Goal: Information Seeking & Learning: Learn about a topic

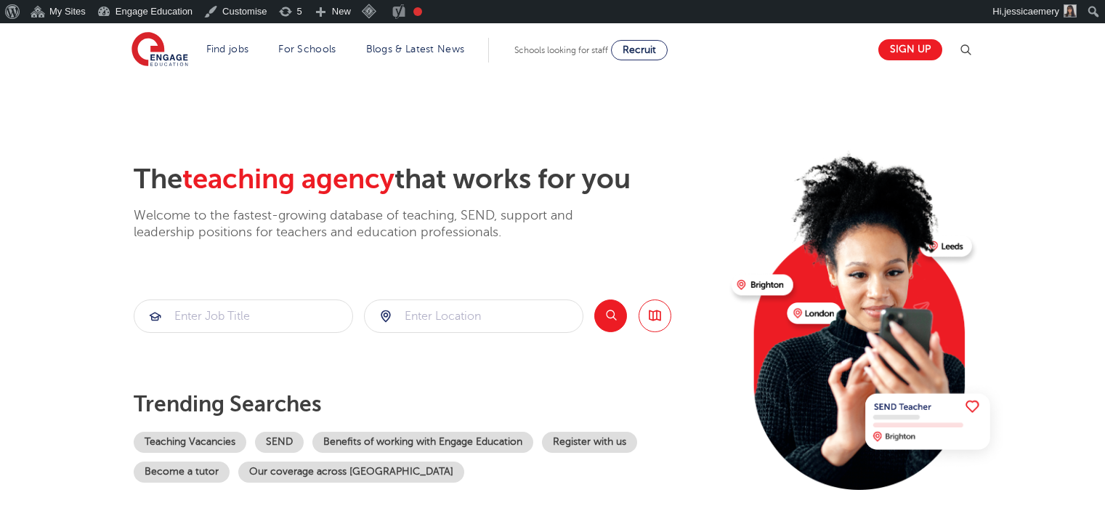
click at [424, 59] on li "Blogs & Latest News" at bounding box center [415, 50] width 110 height 25
click at [416, 46] on link "Blogs & Latest News" at bounding box center [415, 49] width 99 height 11
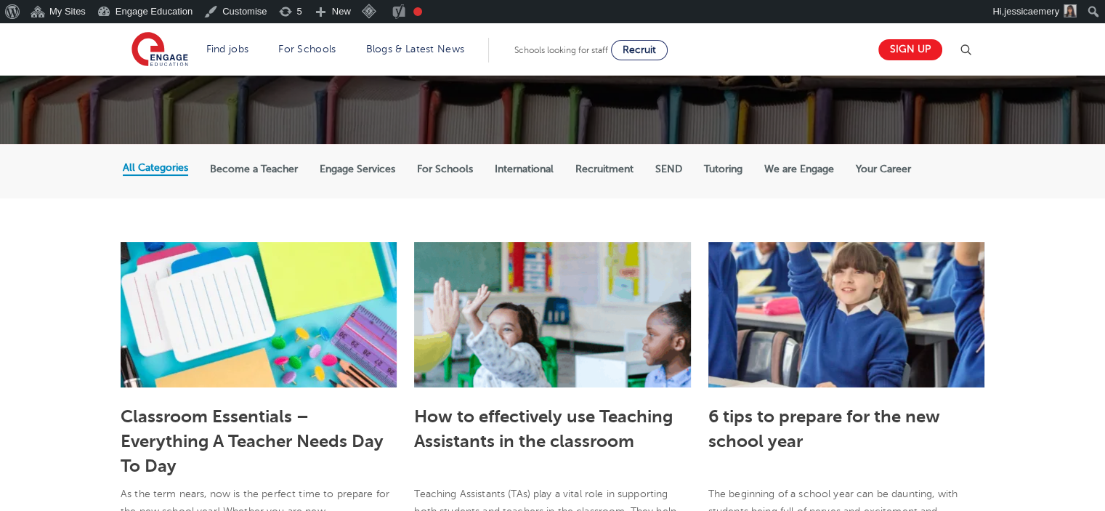
scroll to position [291, 0]
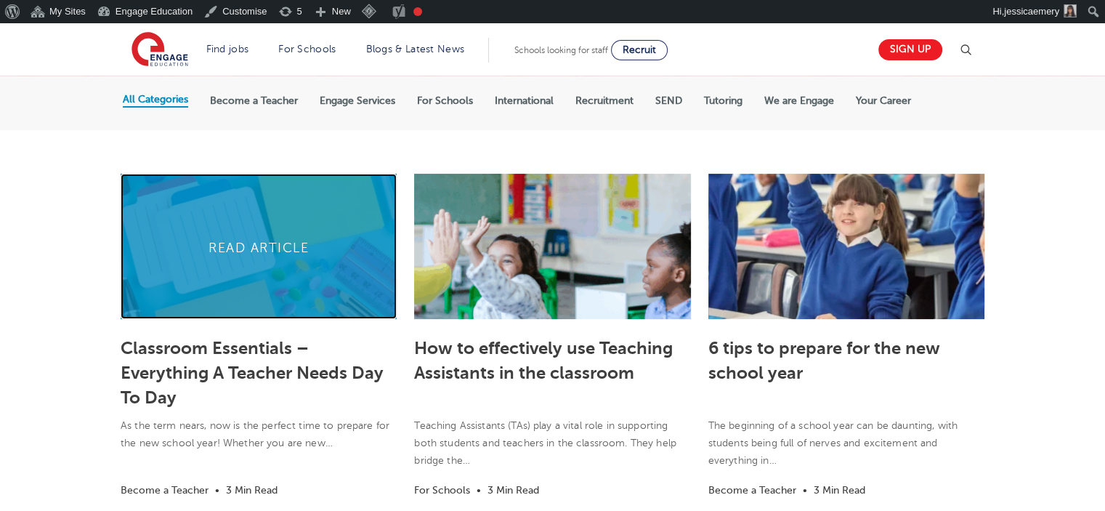
click at [233, 249] on link at bounding box center [259, 246] width 276 height 145
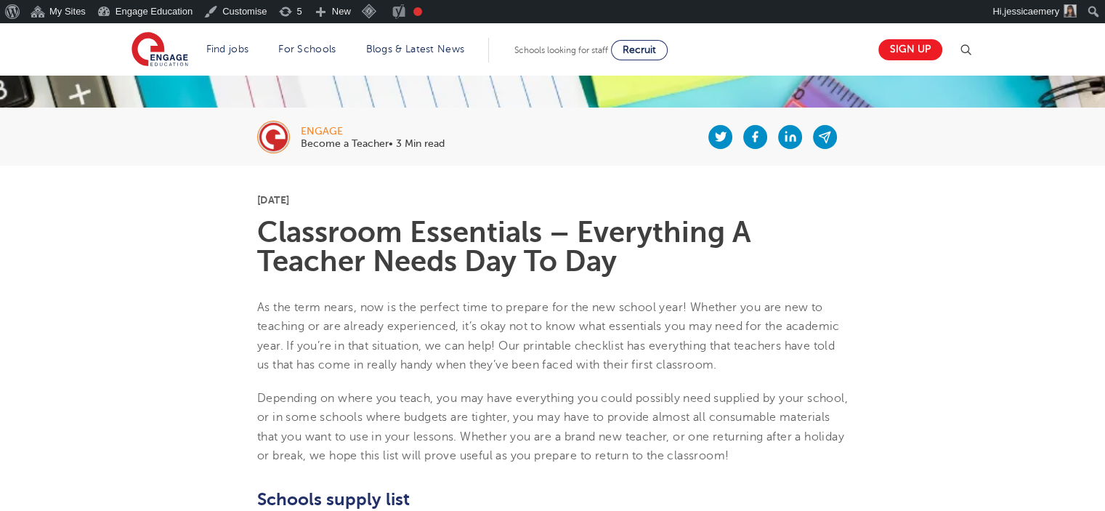
scroll to position [291, 0]
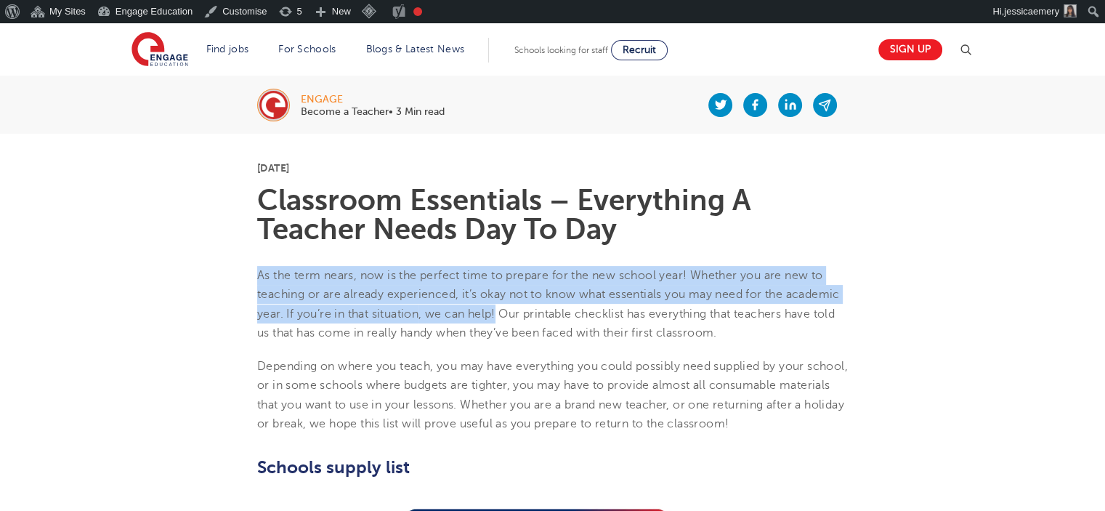
drag, startPoint x: 237, startPoint y: 266, endPoint x: 500, endPoint y: 310, distance: 266.7
drag, startPoint x: 254, startPoint y: 273, endPoint x: 505, endPoint y: 307, distance: 253.1
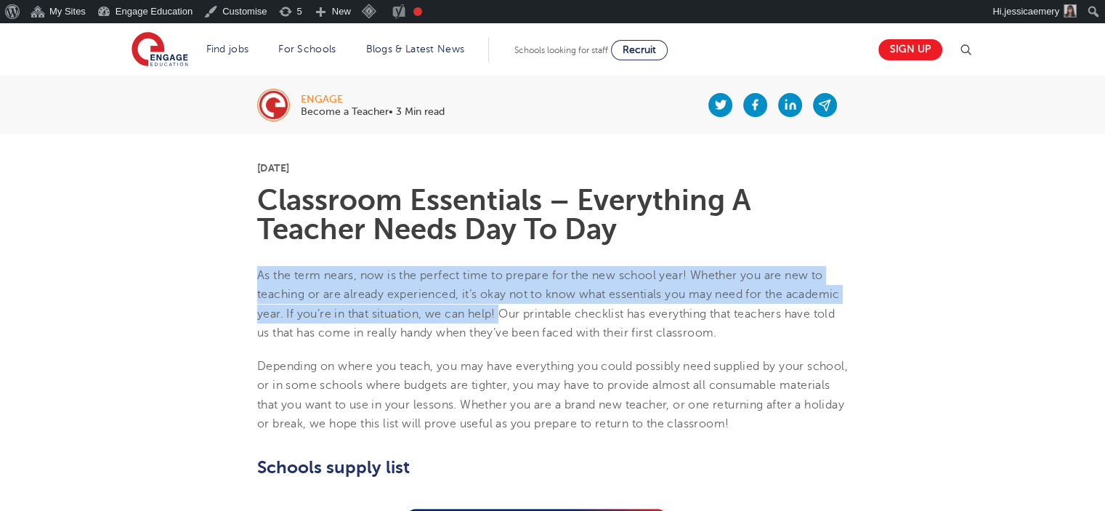
copy p "As the term nears, now is the perfect time to prepare for the new school year! …"
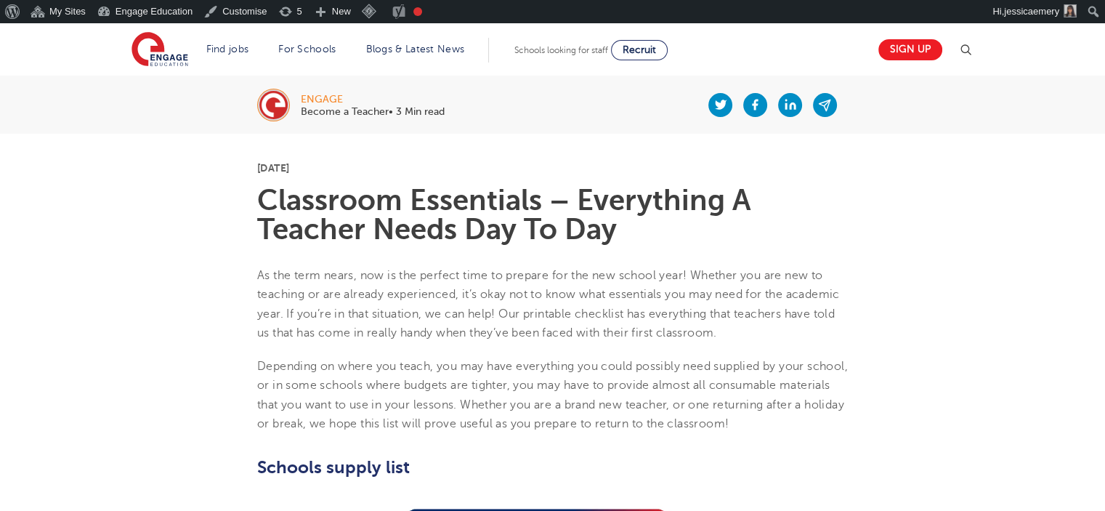
click at [765, 326] on p "As the term nears, now is the perfect time to prepare for the new school year! …" at bounding box center [552, 304] width 591 height 76
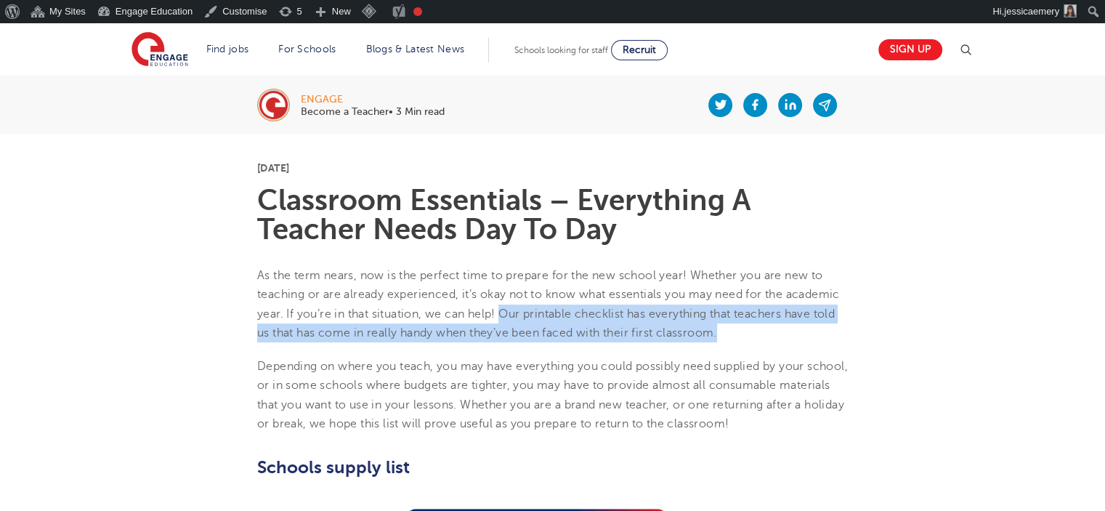
drag, startPoint x: 503, startPoint y: 309, endPoint x: 728, endPoint y: 331, distance: 225.6
click at [728, 331] on p "As the term nears, now is the perfect time to prepare for the new school year! …" at bounding box center [552, 304] width 591 height 76
copy span "Our printable checklist has everything that teachers have told us that has come…"
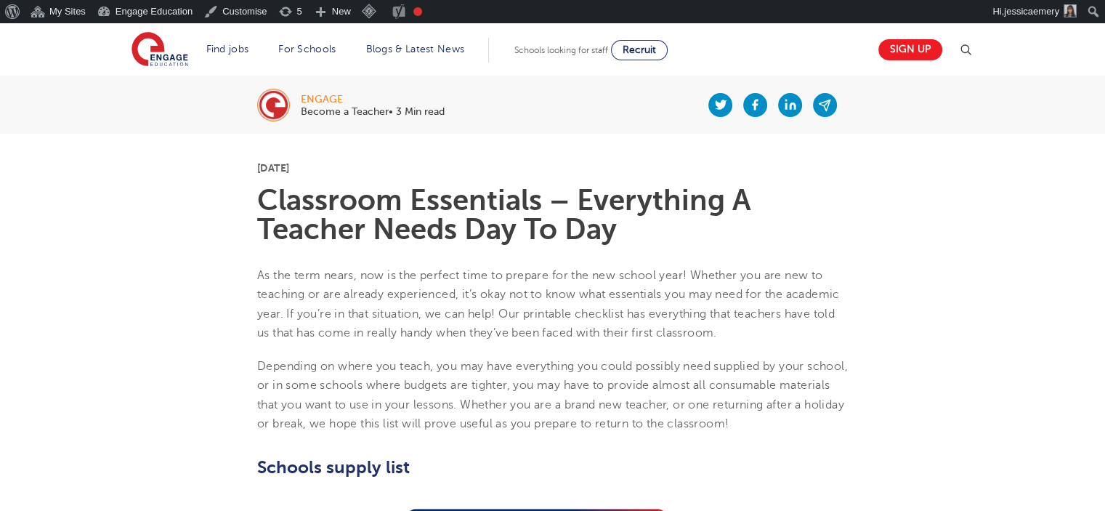
click at [404, 40] on li "Blogs & Latest News" at bounding box center [415, 50] width 110 height 25
click at [454, 45] on link "Blogs & Latest News" at bounding box center [415, 49] width 99 height 11
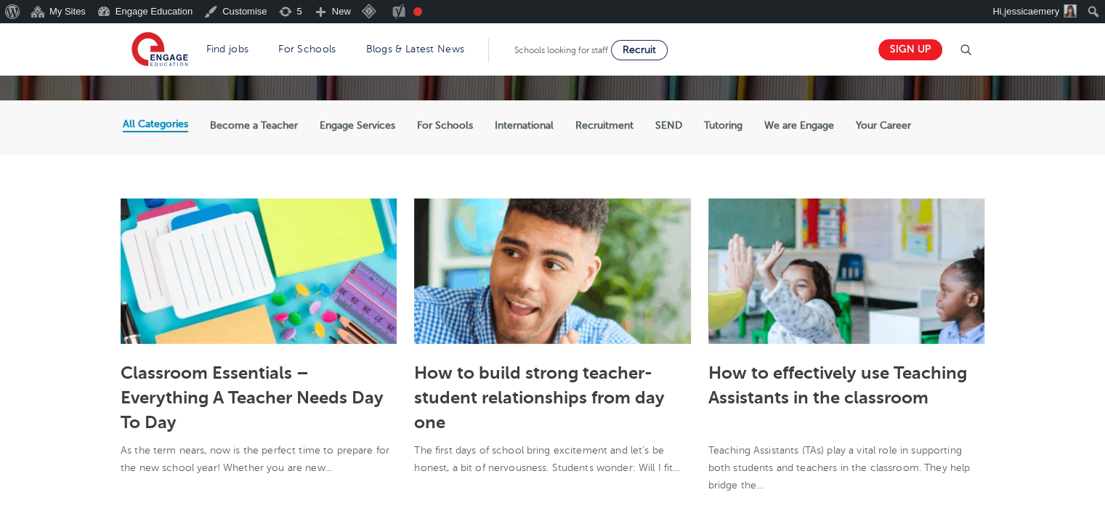
scroll to position [291, 0]
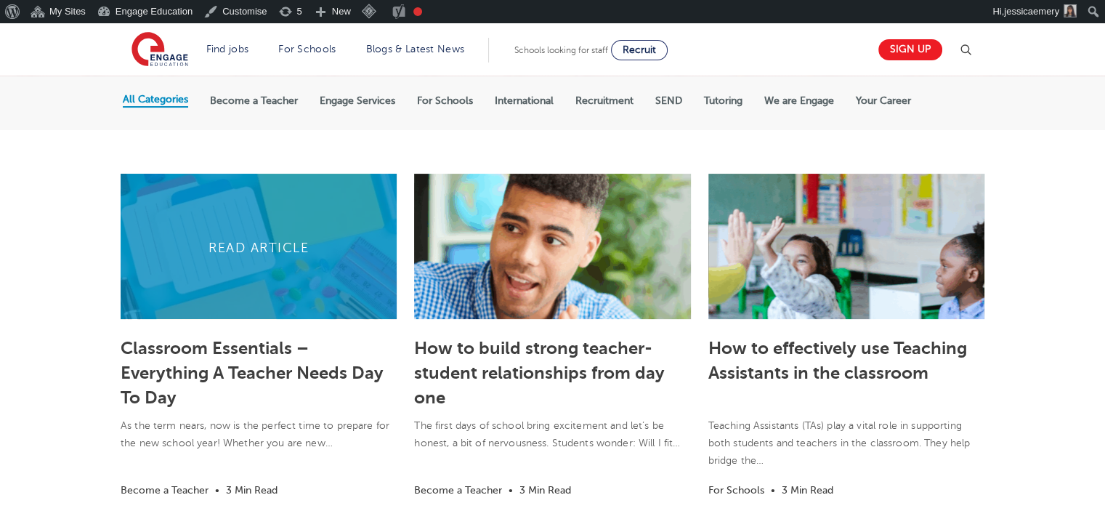
scroll to position [291, 0]
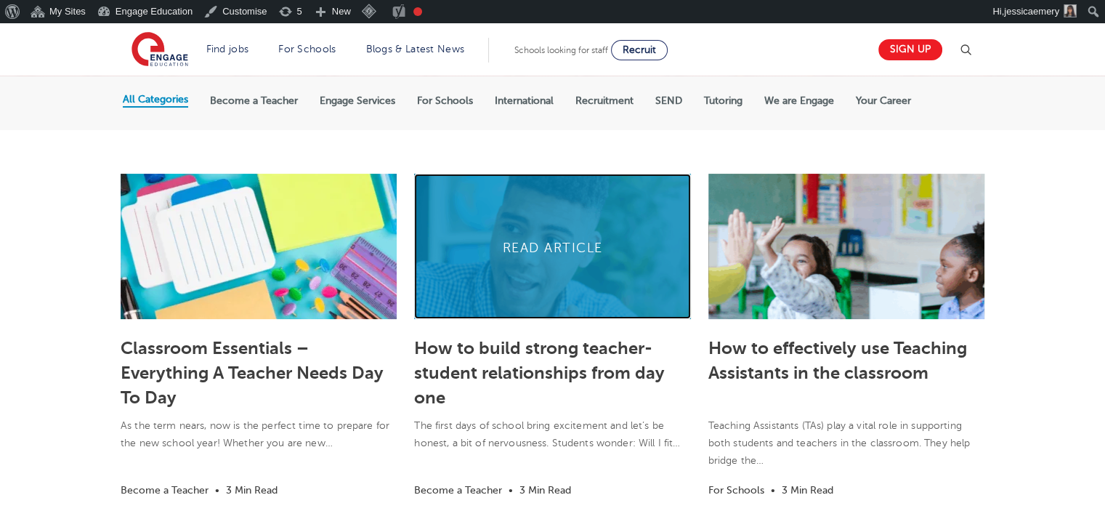
click at [547, 271] on link at bounding box center [552, 246] width 276 height 145
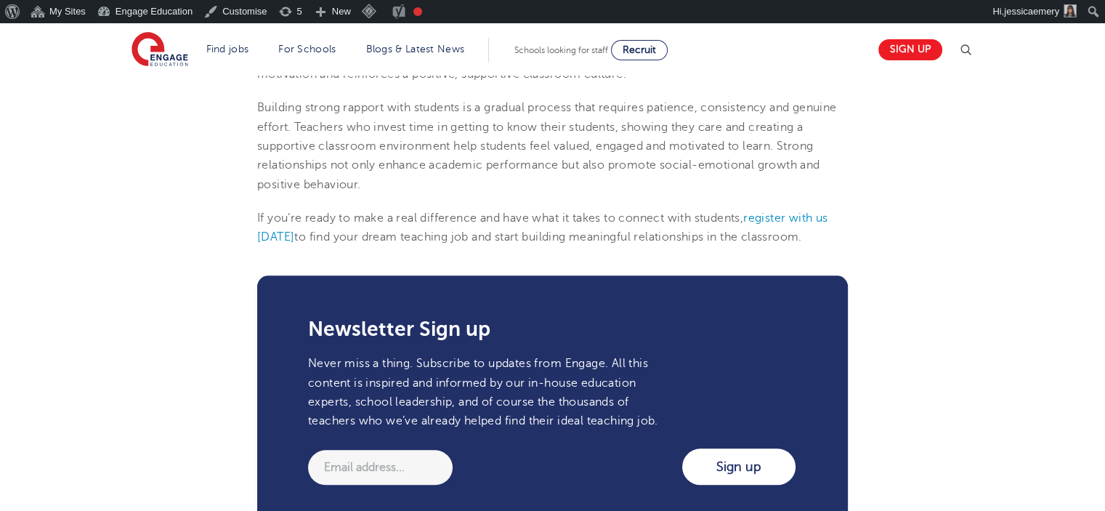
scroll to position [1599, 0]
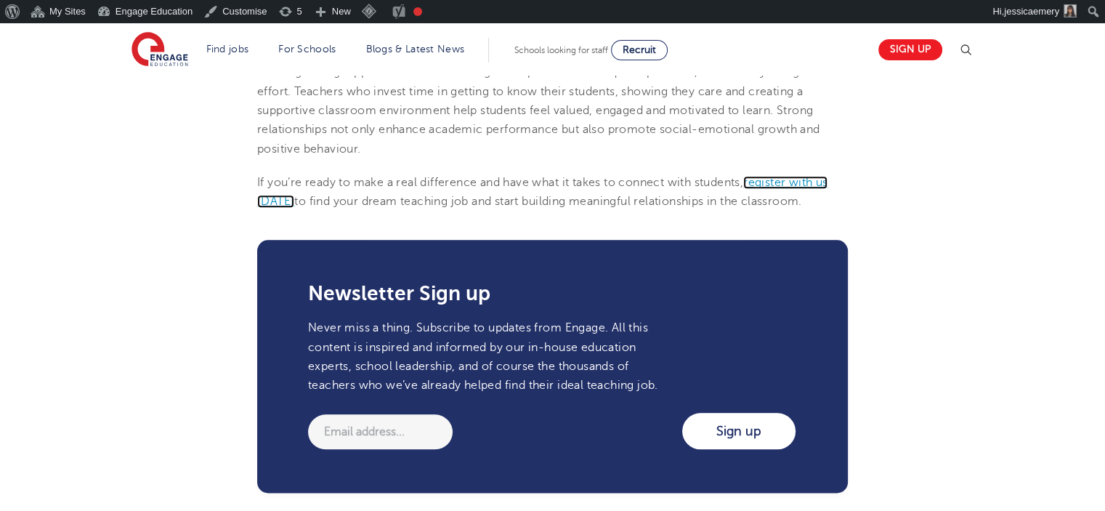
click at [776, 208] on link "register with us today" at bounding box center [542, 192] width 571 height 32
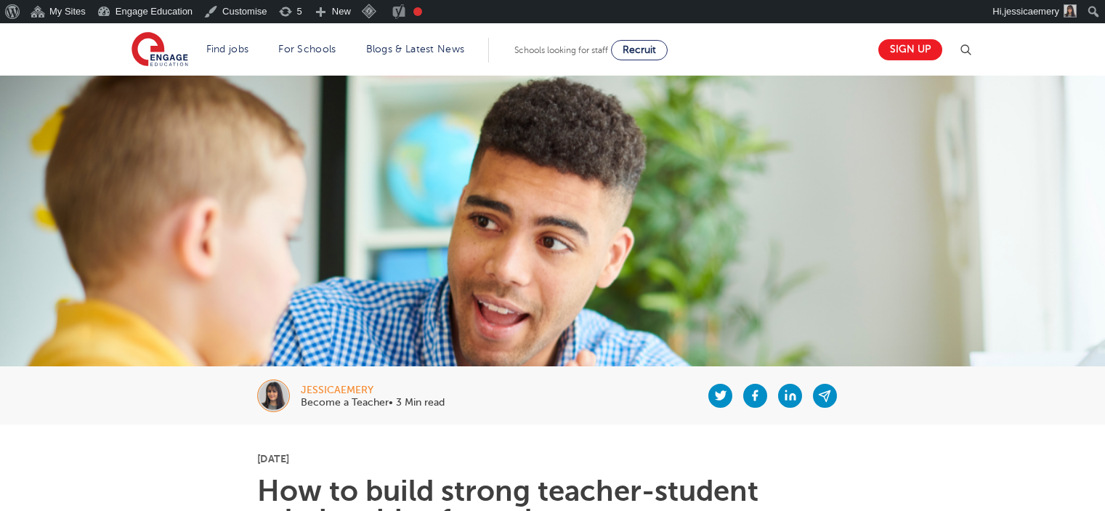
scroll to position [363, 0]
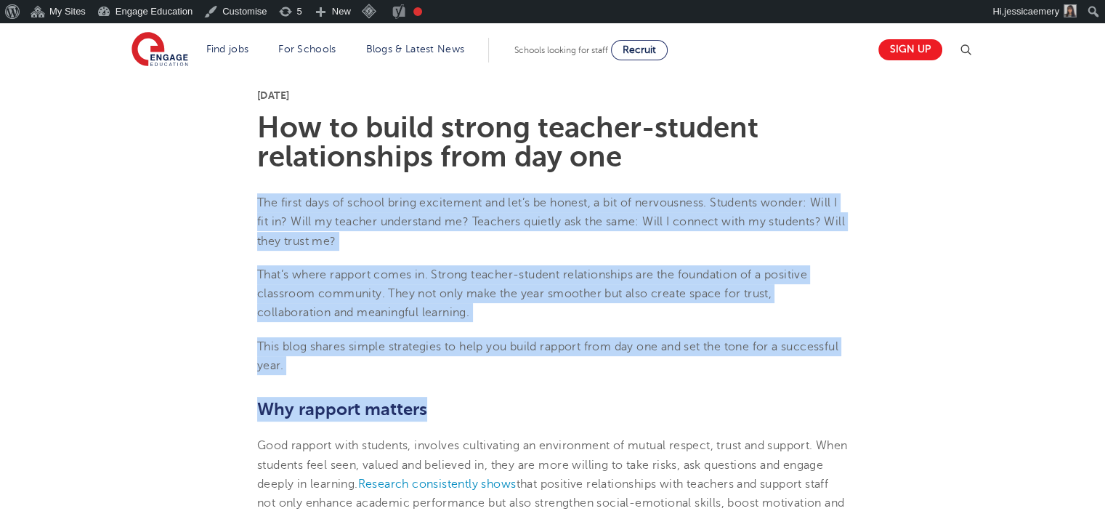
drag, startPoint x: 253, startPoint y: 199, endPoint x: 433, endPoint y: 379, distance: 254.9
click at [432, 372] on p "This blog shares simple strategies to help you build rapport from day one and s…" at bounding box center [552, 356] width 591 height 39
drag, startPoint x: 392, startPoint y: 370, endPoint x: 251, endPoint y: 209, distance: 214.3
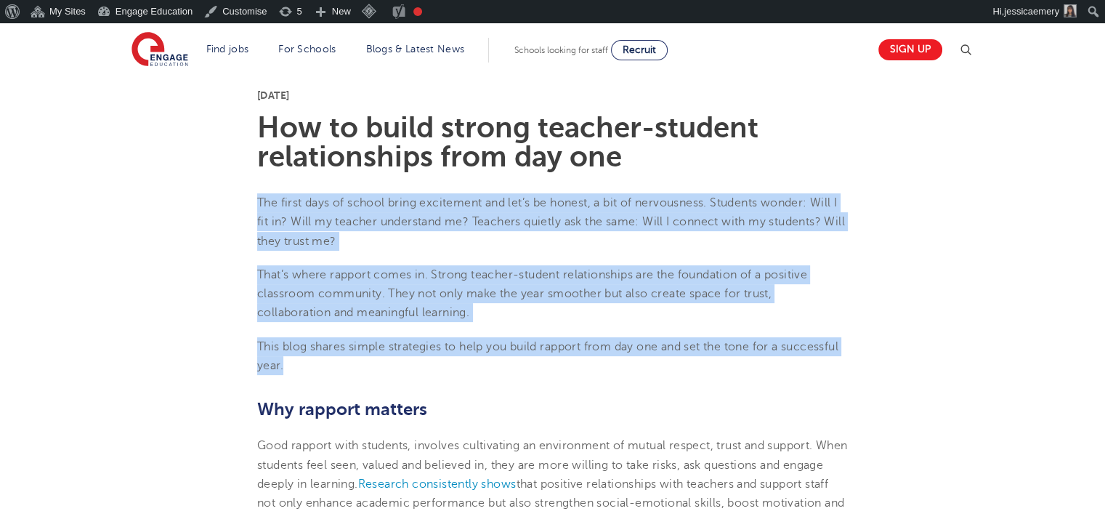
copy section "The first days of school bring excitement and let’s be honest, a bit of nervous…"
click at [401, 47] on link "Blogs & Latest News" at bounding box center [415, 49] width 99 height 11
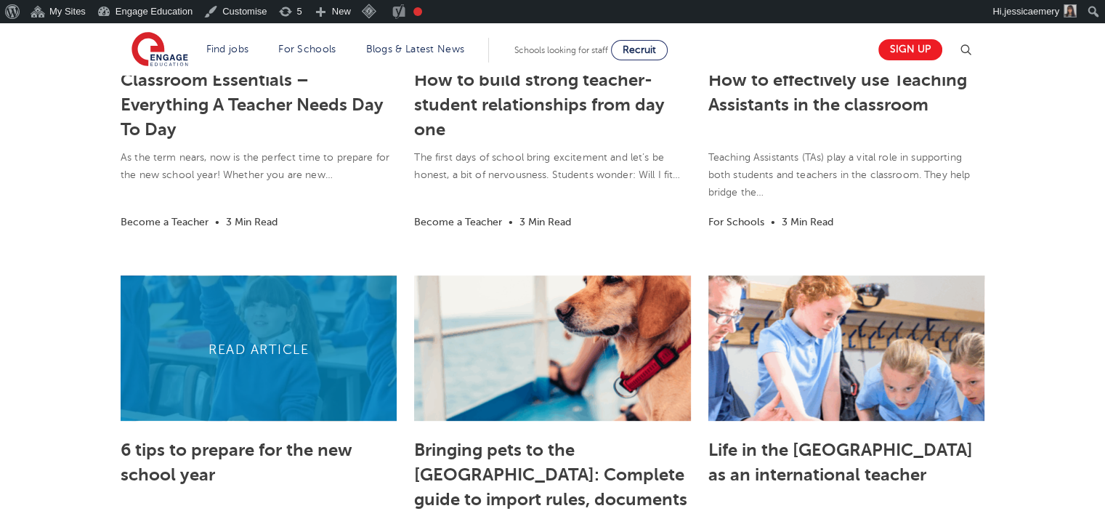
scroll to position [581, 0]
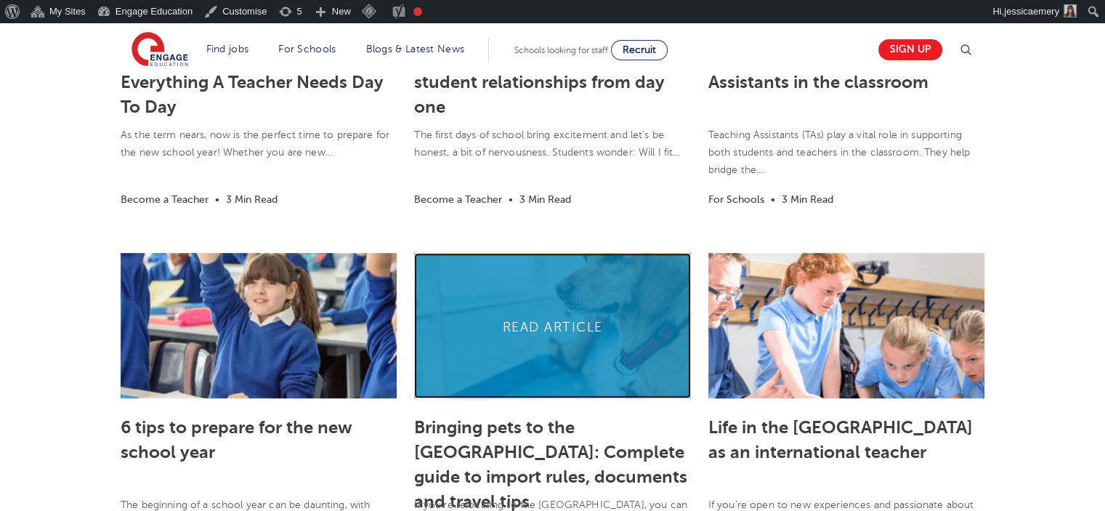
click at [552, 334] on link at bounding box center [552, 325] width 276 height 145
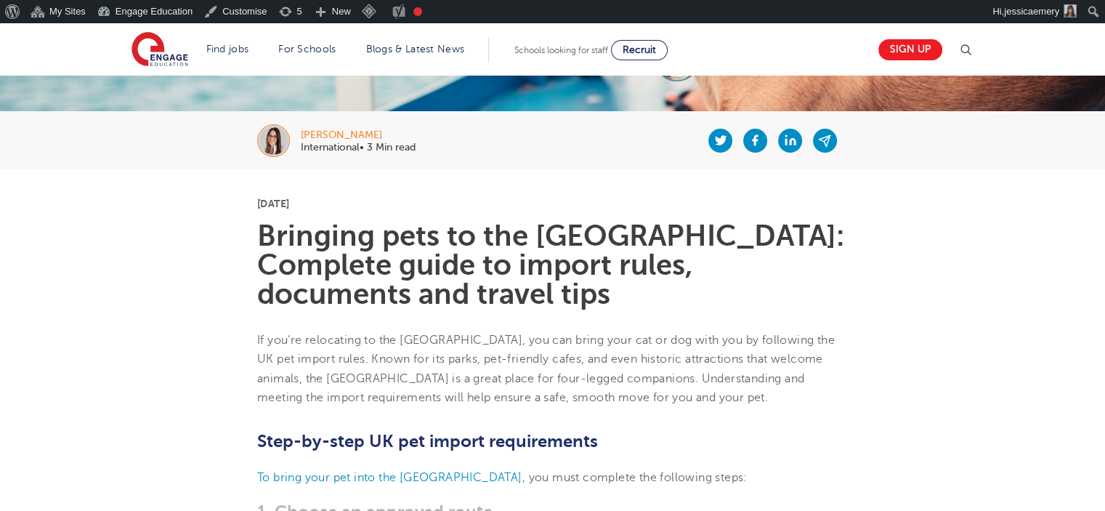
scroll to position [291, 0]
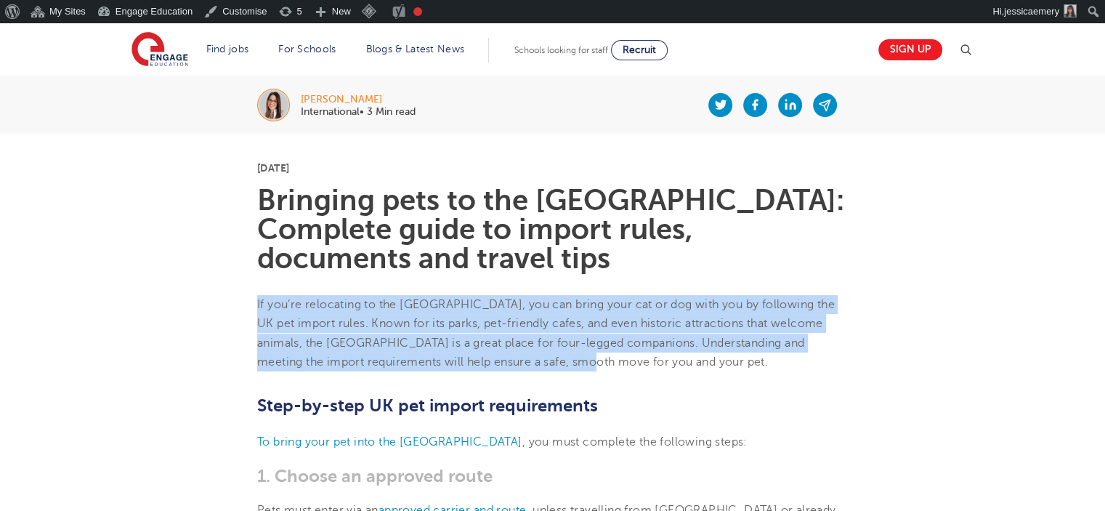
drag, startPoint x: 251, startPoint y: 275, endPoint x: 595, endPoint y: 337, distance: 349.3
copy p "If you’re relocating to the UK, you can bring your cat or dog with you by follo…"
click at [431, 39] on li "Blogs & Latest News" at bounding box center [415, 50] width 110 height 25
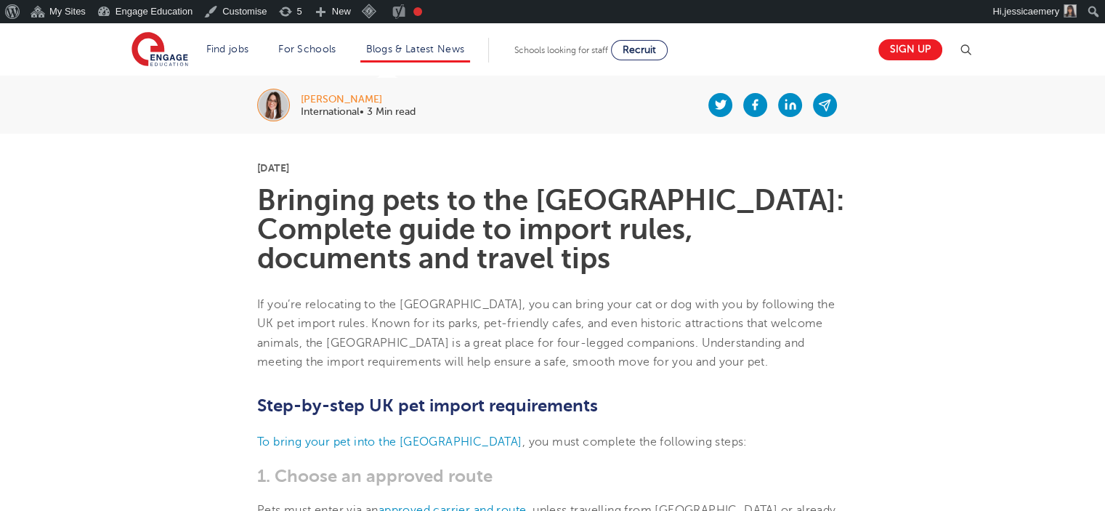
click at [440, 41] on li "Blogs & Latest News" at bounding box center [415, 50] width 110 height 25
click at [425, 44] on link "Blogs & Latest News" at bounding box center [415, 49] width 99 height 11
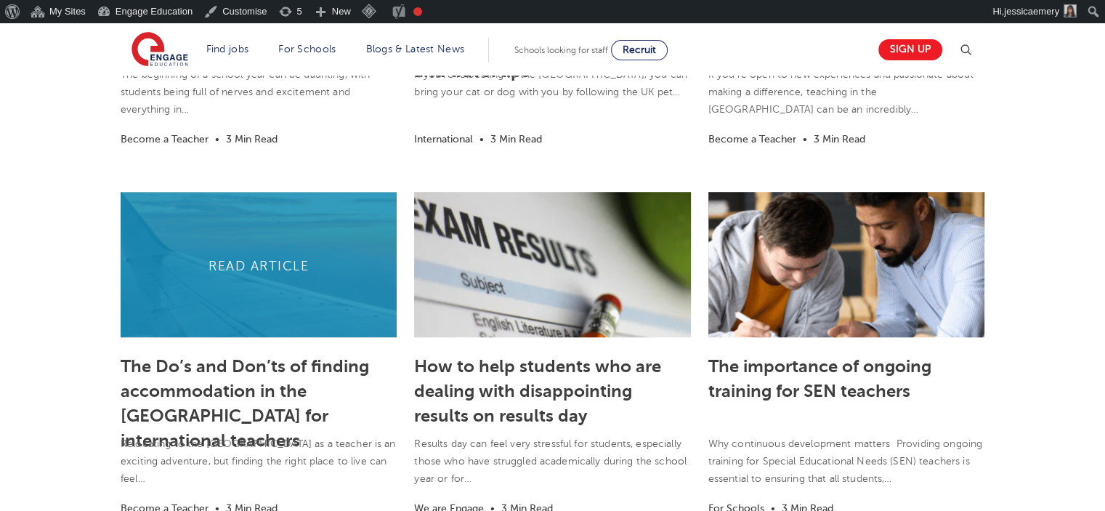
scroll to position [1018, 0]
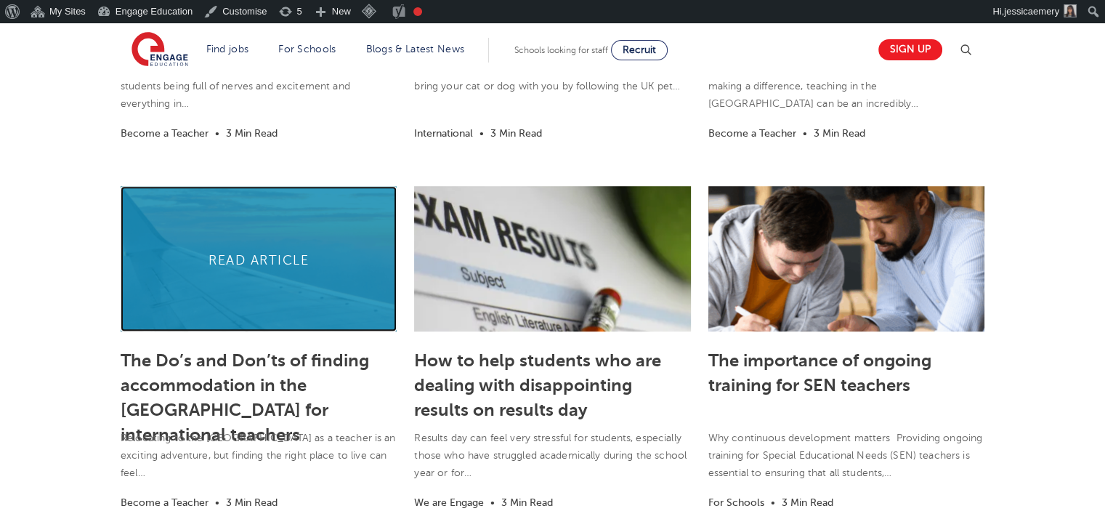
click at [233, 227] on link at bounding box center [259, 258] width 276 height 145
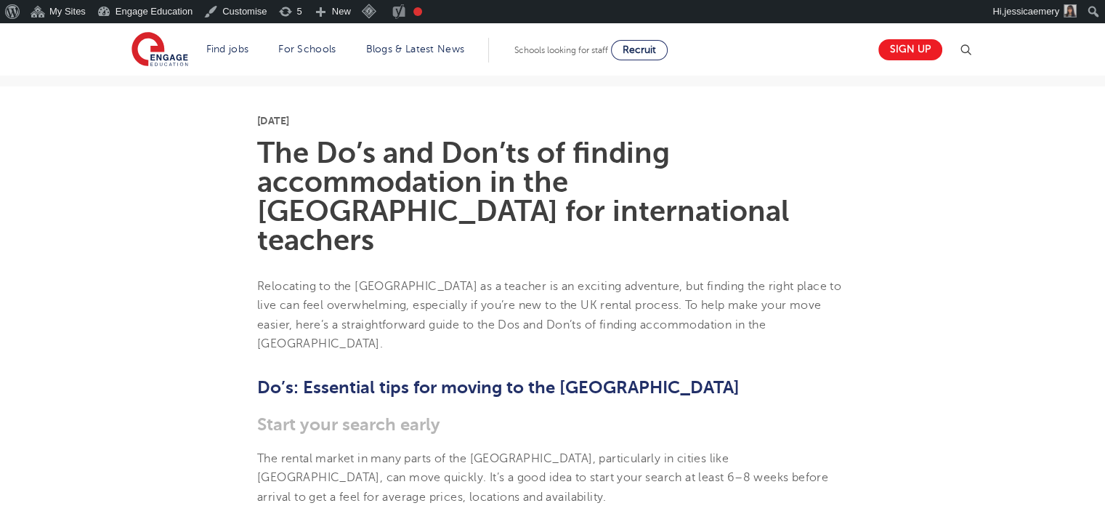
scroll to position [363, 0]
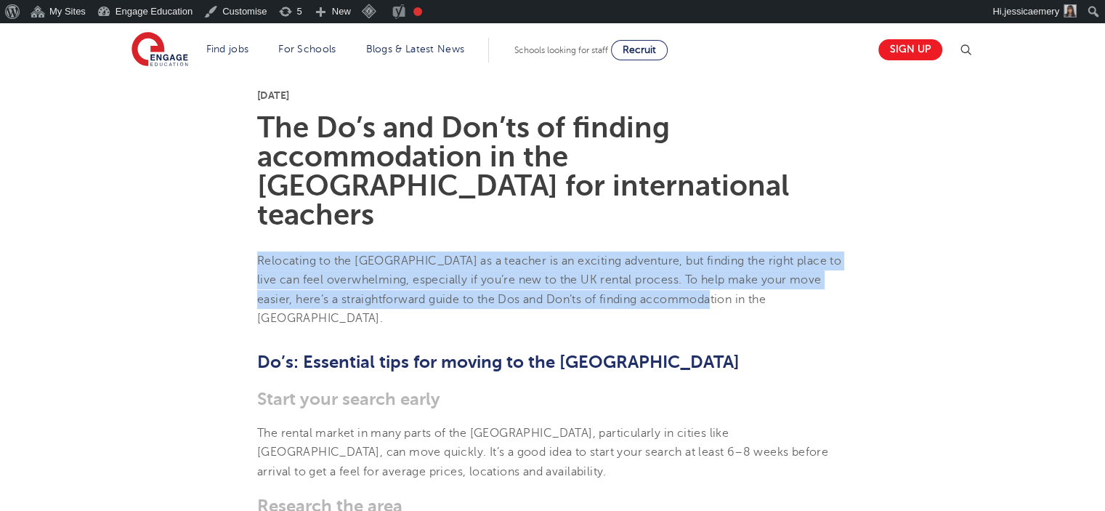
drag, startPoint x: 245, startPoint y: 231, endPoint x: 743, endPoint y: 270, distance: 499.3
copy p "Relocating to the [GEOGRAPHIC_DATA] as a teacher is an exciting adventure, but …"
